Goal: Task Accomplishment & Management: Complete application form

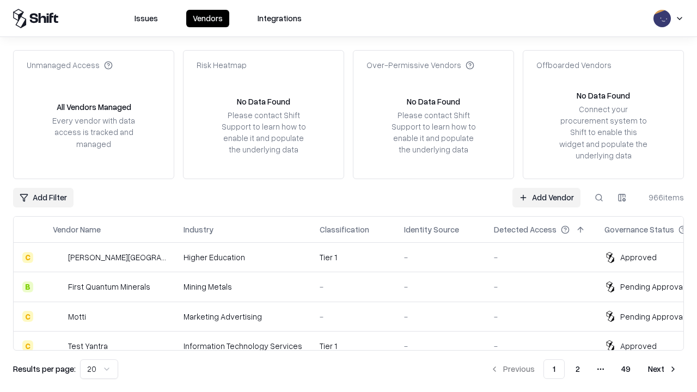
click at [546, 197] on link "Add Vendor" at bounding box center [546, 198] width 68 height 20
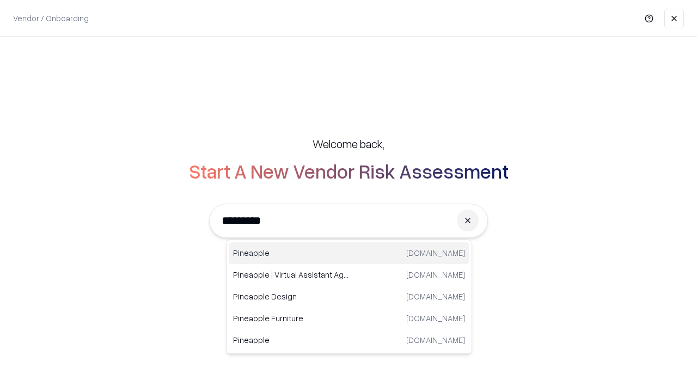
click at [349, 253] on div "Pineapple [DOMAIN_NAME]" at bounding box center [349, 253] width 241 height 22
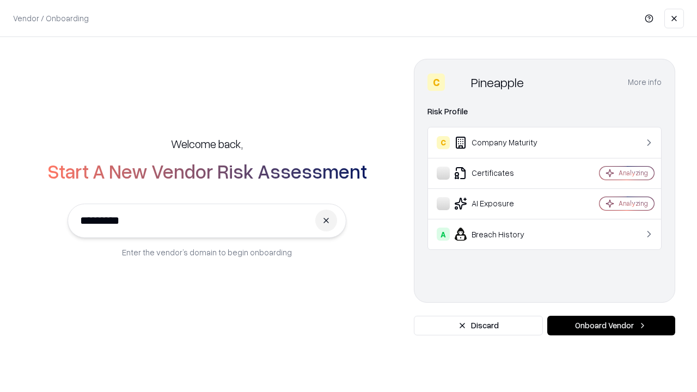
type input "*********"
click at [611, 325] on button "Onboard Vendor" at bounding box center [611, 326] width 128 height 20
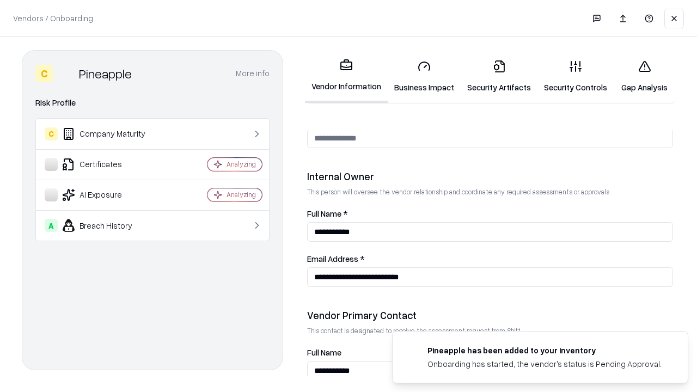
scroll to position [564, 0]
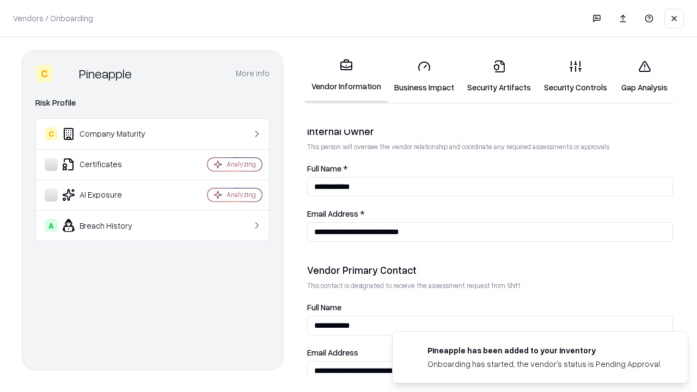
click at [424, 76] on link "Business Impact" at bounding box center [423, 76] width 73 height 51
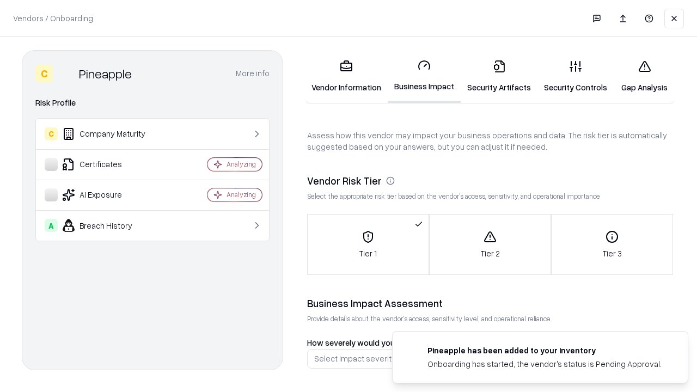
click at [499, 76] on link "Security Artifacts" at bounding box center [498, 76] width 77 height 51
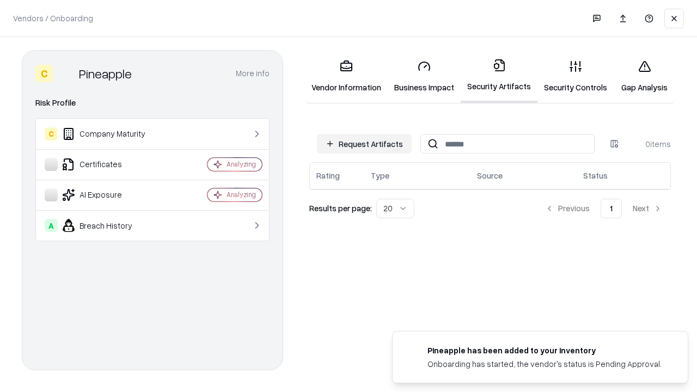
click at [364, 144] on button "Request Artifacts" at bounding box center [364, 144] width 95 height 20
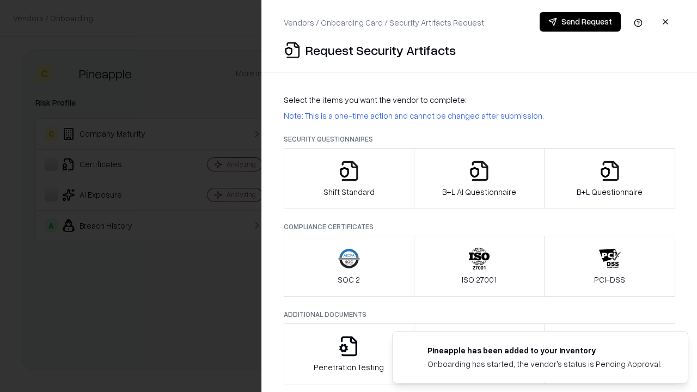
click at [348, 179] on icon "button" at bounding box center [349, 171] width 22 height 22
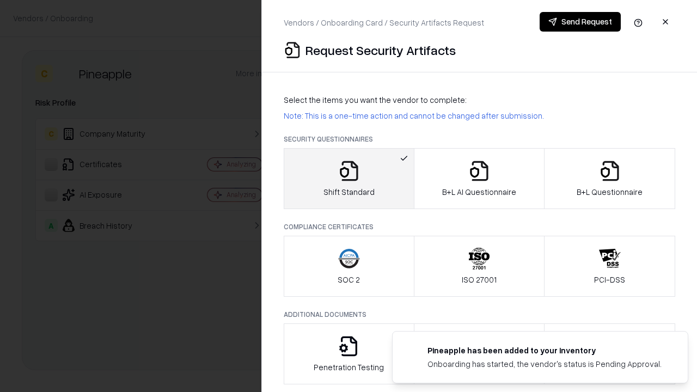
click at [580, 22] on button "Send Request" at bounding box center [579, 22] width 81 height 20
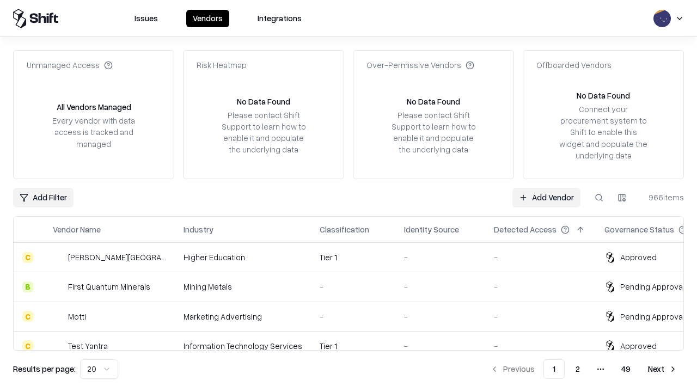
click at [599, 197] on button at bounding box center [599, 198] width 20 height 20
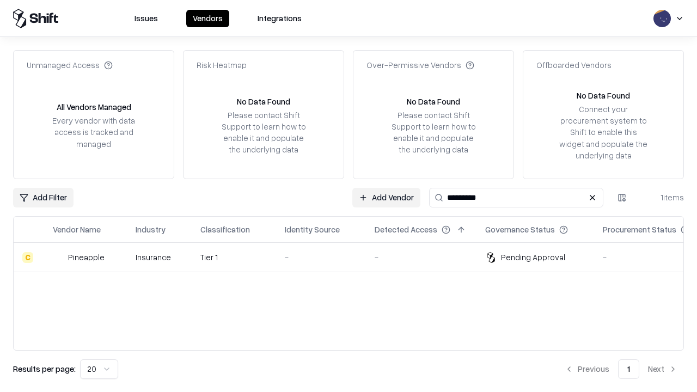
type input "*********"
click at [355, 257] on div "-" at bounding box center [321, 256] width 72 height 11
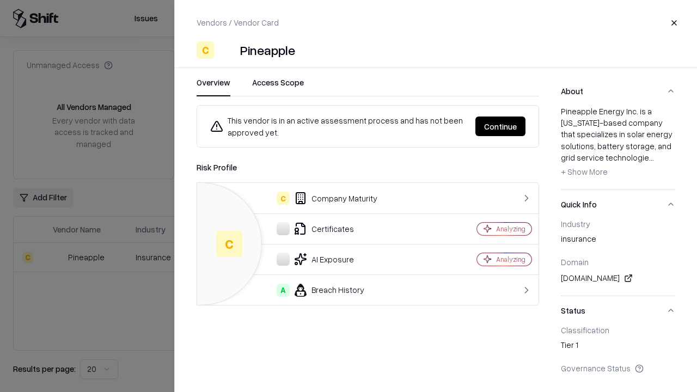
click at [500, 126] on button "Continue" at bounding box center [500, 126] width 50 height 20
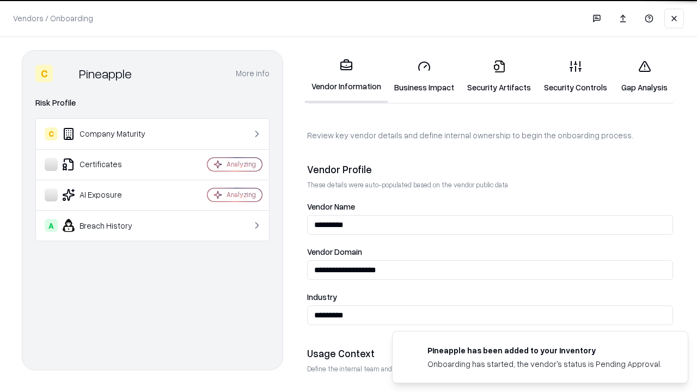
click at [499, 76] on link "Security Artifacts" at bounding box center [498, 76] width 77 height 51
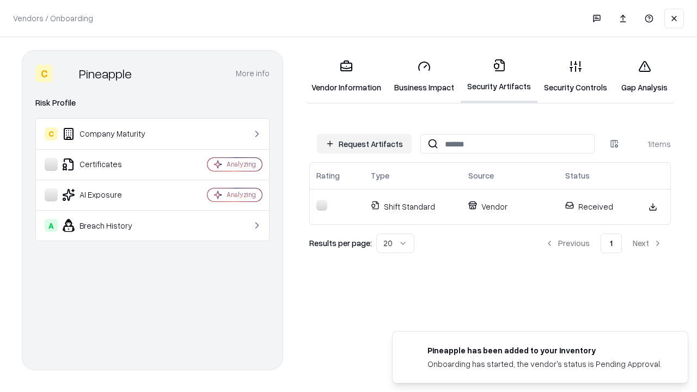
click at [644, 76] on link "Gap Analysis" at bounding box center [643, 76] width 61 height 51
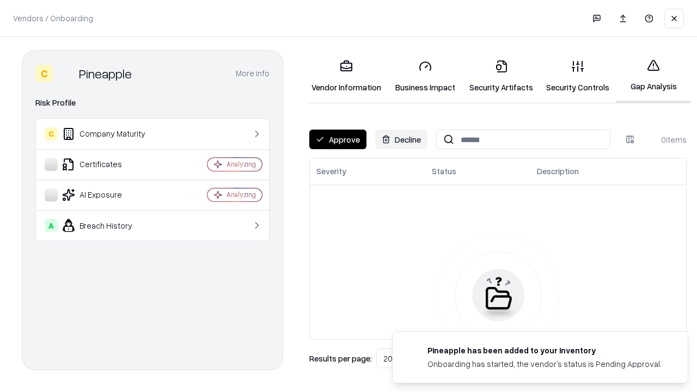
click at [337, 139] on button "Approve" at bounding box center [337, 140] width 57 height 20
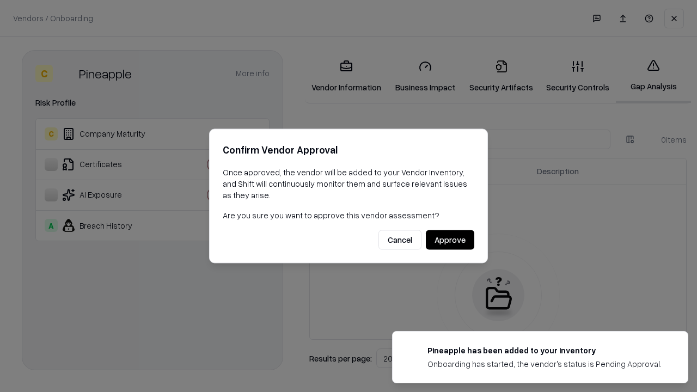
click at [450, 239] on button "Approve" at bounding box center [450, 240] width 48 height 20
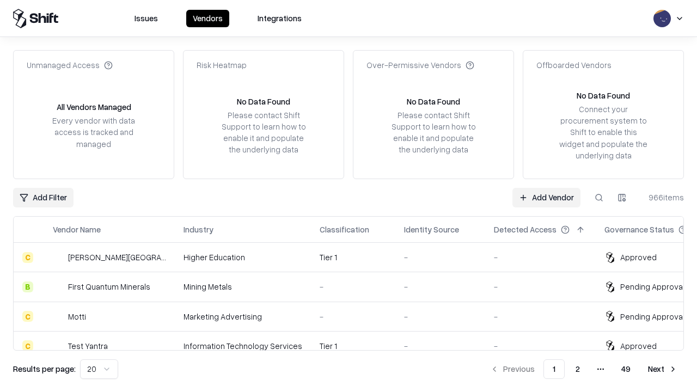
type input "*********"
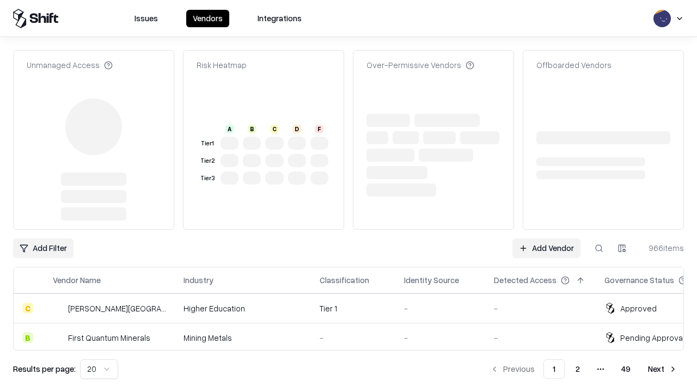
click at [546, 238] on link "Add Vendor" at bounding box center [546, 248] width 68 height 20
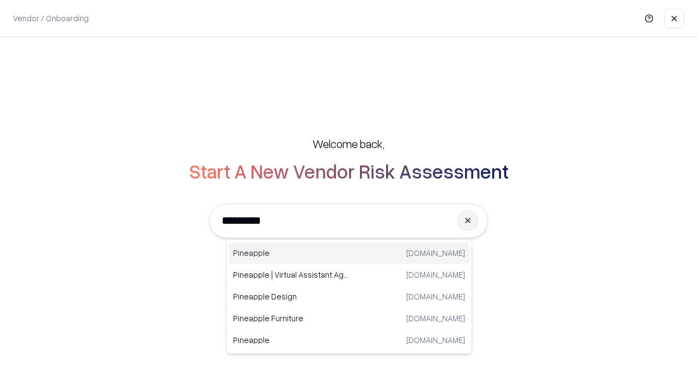
click at [349, 253] on div "Pineapple [DOMAIN_NAME]" at bounding box center [349, 253] width 241 height 22
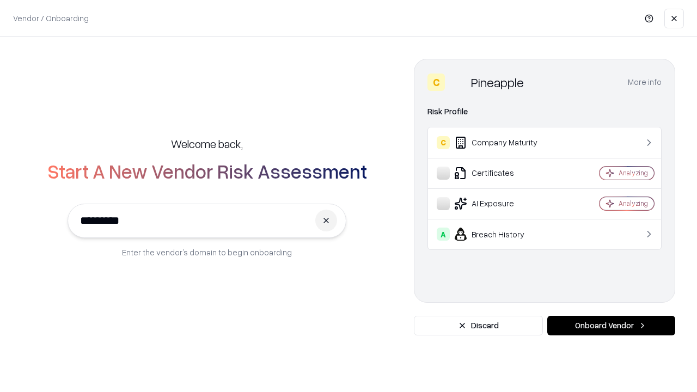
type input "*********"
click at [611, 325] on button "Onboard Vendor" at bounding box center [611, 326] width 128 height 20
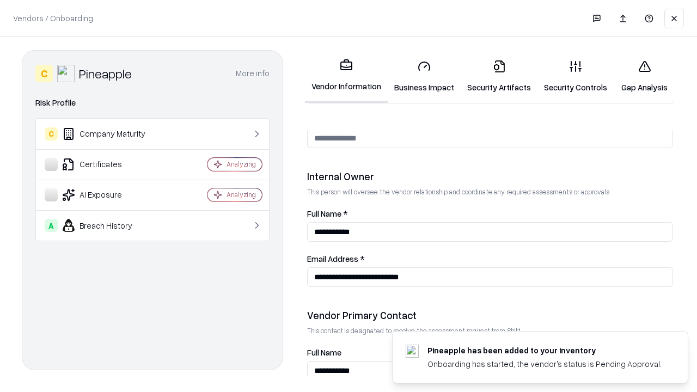
scroll to position [564, 0]
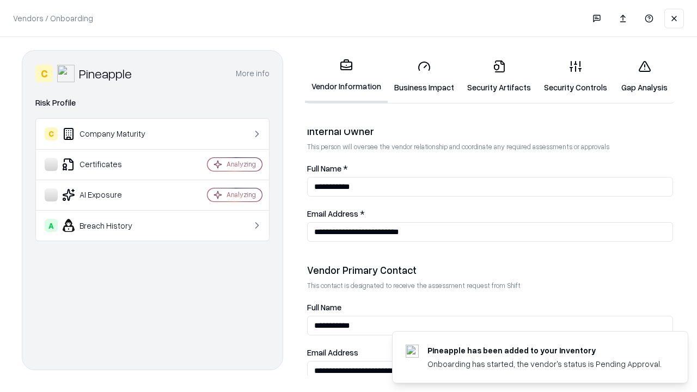
click at [644, 76] on link "Gap Analysis" at bounding box center [643, 76] width 61 height 51
